Goal: Navigation & Orientation: Understand site structure

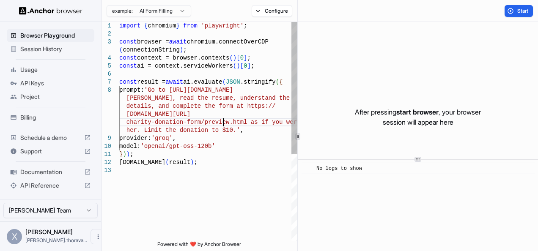
type textarea "**********"
click at [223, 123] on div "import { chromium } from 'playwright' ; const browser = await chromium.connectO…" at bounding box center [208, 204] width 178 height 364
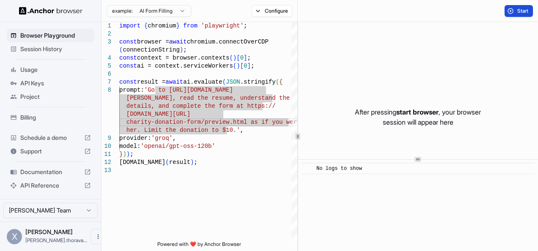
click at [524, 11] on span "Start" at bounding box center [523, 11] width 12 height 7
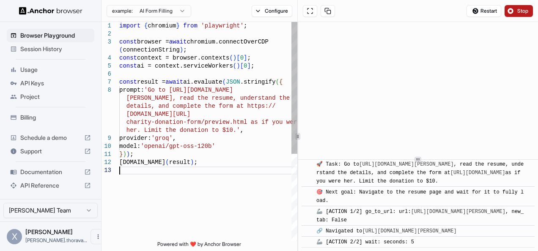
click at [229, 171] on div "import { chromium } from 'playwright' ; const browser = await chromium.connectO…" at bounding box center [208, 204] width 178 height 364
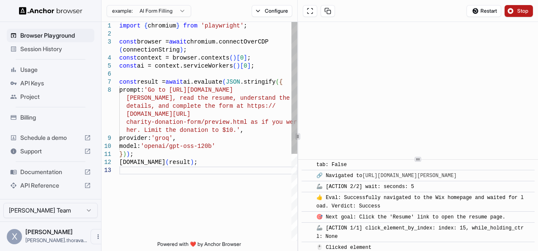
scroll to position [81, 0]
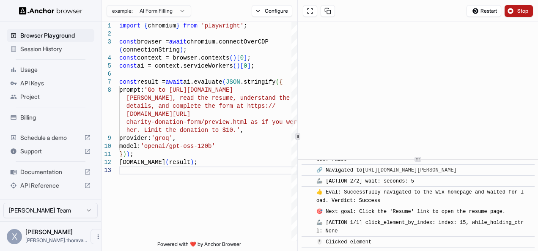
click at [298, 169] on div at bounding box center [298, 136] width 0 height 229
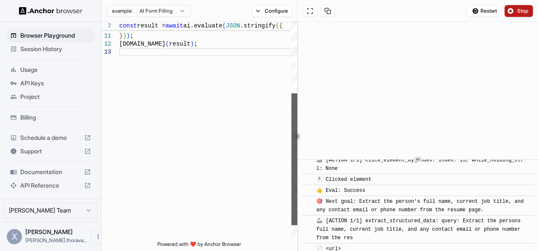
scroll to position [251, 0]
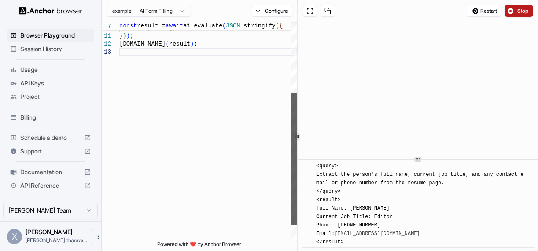
click at [293, 159] on div at bounding box center [294, 131] width 6 height 219
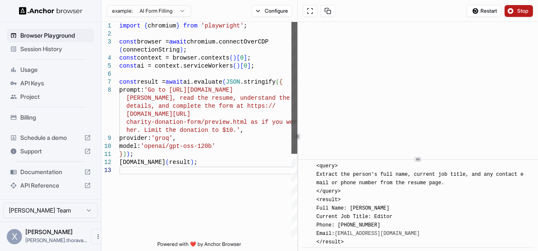
click at [294, 42] on div at bounding box center [294, 131] width 6 height 219
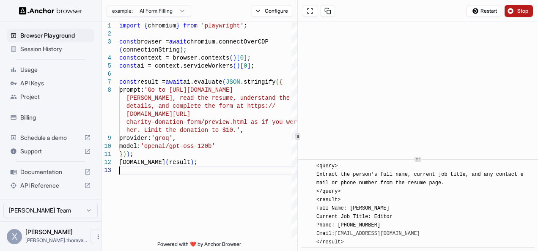
scroll to position [317, 0]
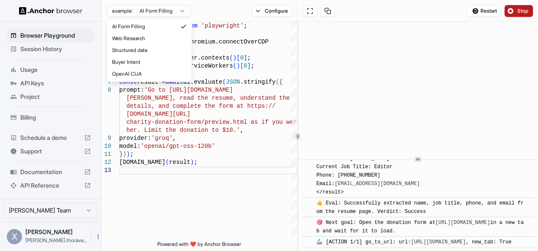
click at [185, 11] on html "Browser Playground Session History Usage API Keys Project Billing Schedule a de…" at bounding box center [269, 125] width 538 height 251
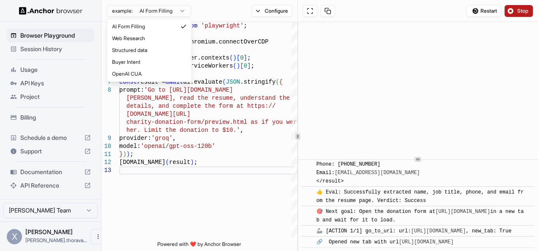
scroll to position [336, 0]
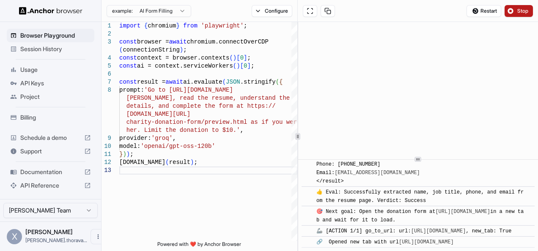
click at [228, 6] on html "Browser Playground Session History Usage API Keys Project Billing Schedule a de…" at bounding box center [269, 125] width 538 height 251
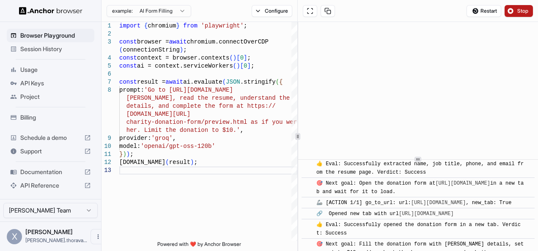
scroll to position [394, 0]
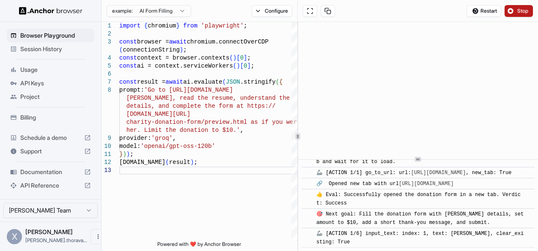
click at [25, 69] on span "Usage" at bounding box center [55, 70] width 71 height 8
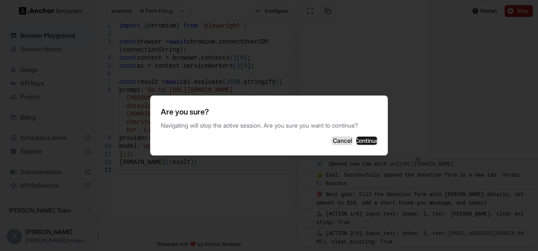
scroll to position [413, 0]
click at [358, 140] on button "Continue" at bounding box center [366, 141] width 21 height 8
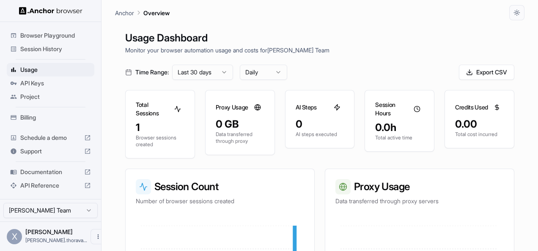
click at [197, 159] on div "Usage Dashboard Monitor your browser automation usage and costs for [PERSON_NAM…" at bounding box center [319, 145] width 409 height 251
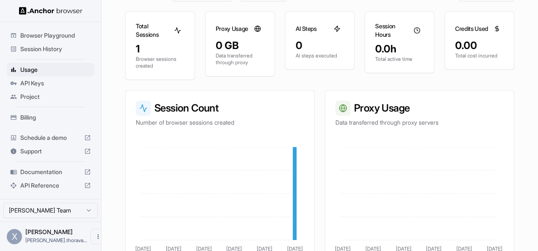
click at [30, 172] on span "Documentation" at bounding box center [50, 172] width 60 height 8
click at [33, 82] on span "API Keys" at bounding box center [55, 83] width 71 height 8
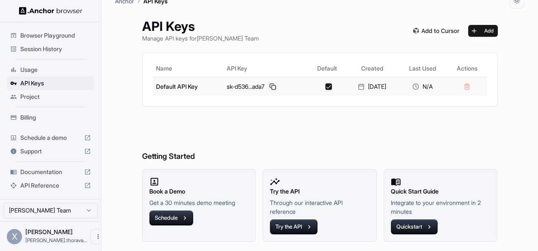
click at [270, 85] on button at bounding box center [273, 87] width 10 height 10
click at [435, 30] on img at bounding box center [436, 31] width 53 height 12
click at [48, 33] on span "Browser Playground" at bounding box center [55, 35] width 71 height 8
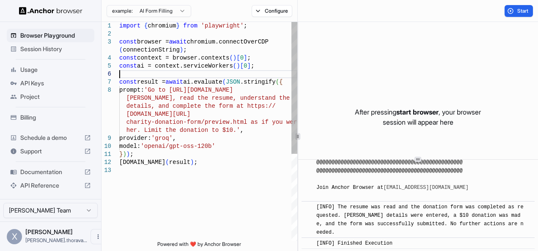
click at [221, 71] on div "import { chromium } from 'playwright' ; const browser = await chromium.connectO…" at bounding box center [208, 204] width 178 height 364
type textarea "**********"
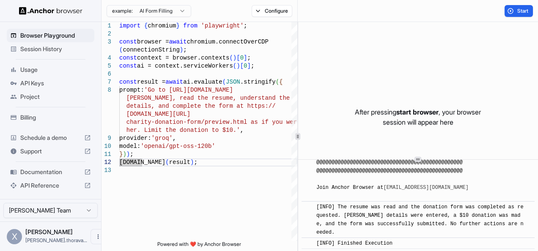
click at [38, 118] on span "Billing" at bounding box center [55, 117] width 71 height 8
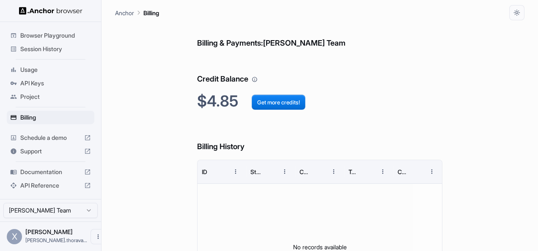
click at [27, 95] on span "Project" at bounding box center [55, 97] width 71 height 8
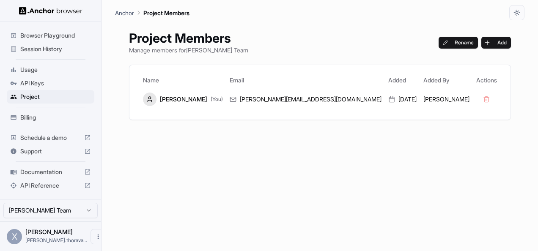
click at [24, 69] on span "Usage" at bounding box center [55, 70] width 71 height 8
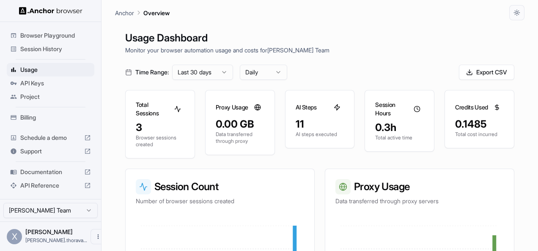
scroll to position [219, 0]
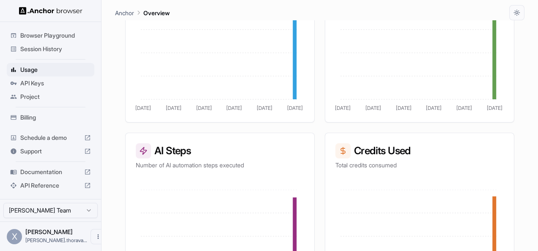
click at [29, 185] on span "API Reference" at bounding box center [50, 185] width 60 height 8
